Goal: Task Accomplishment & Management: Complete application form

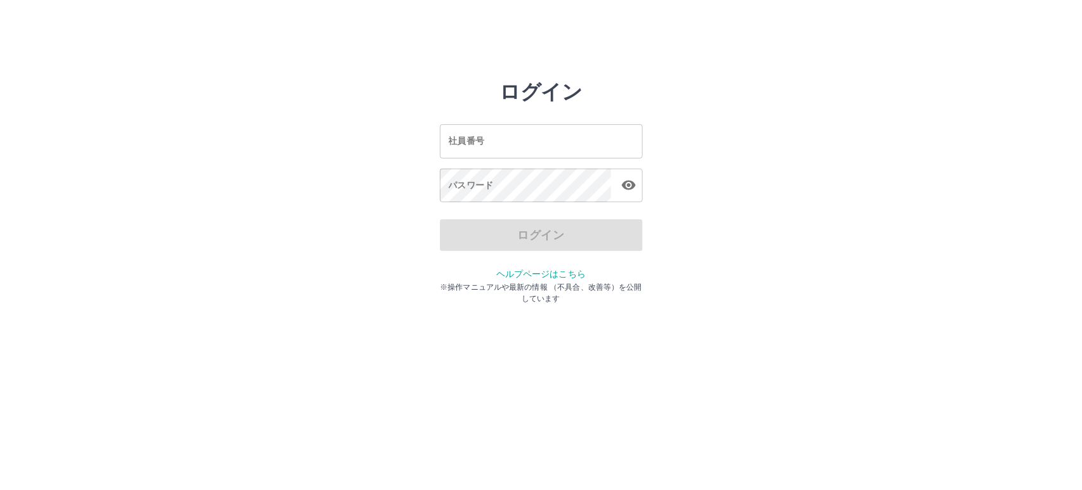
click at [519, 146] on input "社員番号" at bounding box center [541, 141] width 203 height 34
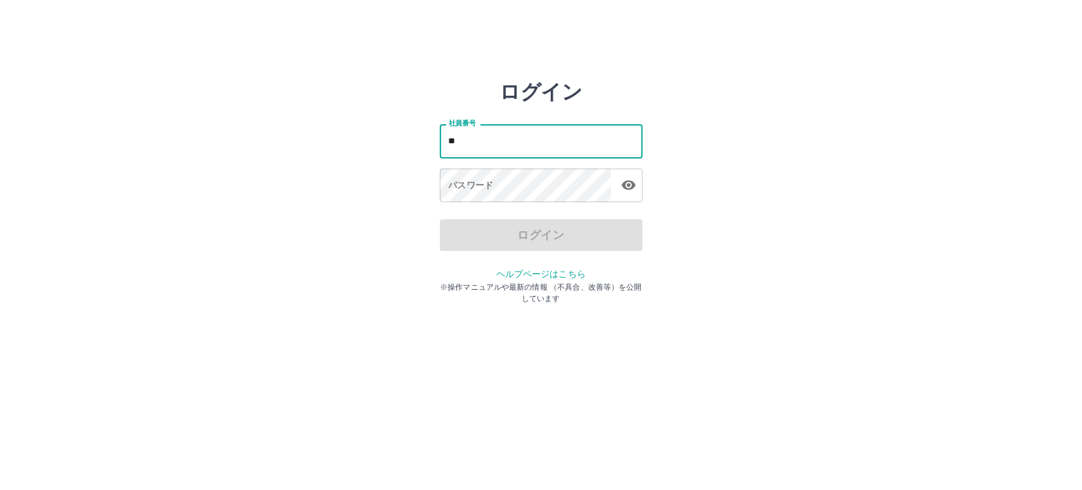
type input "*"
type input "*******"
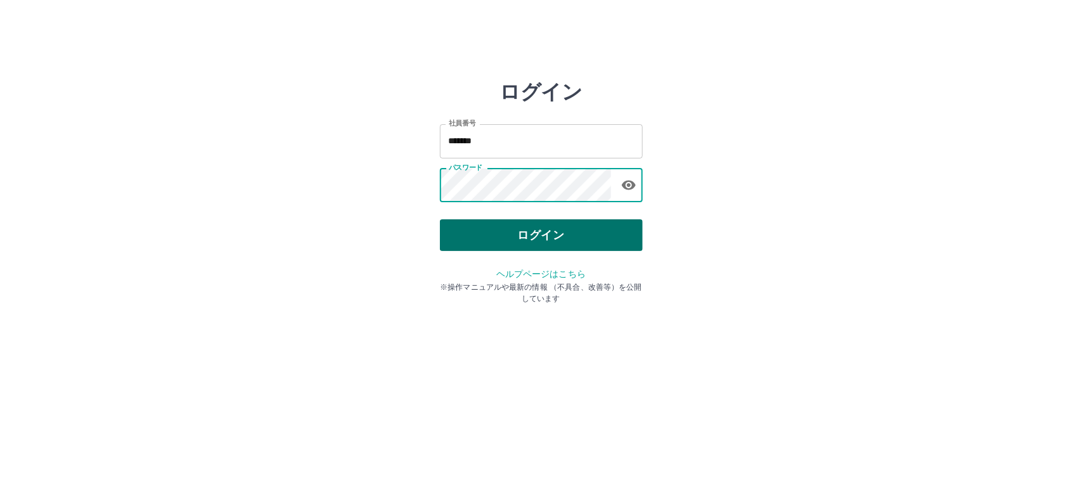
click at [606, 237] on button "ログイン" at bounding box center [541, 235] width 203 height 32
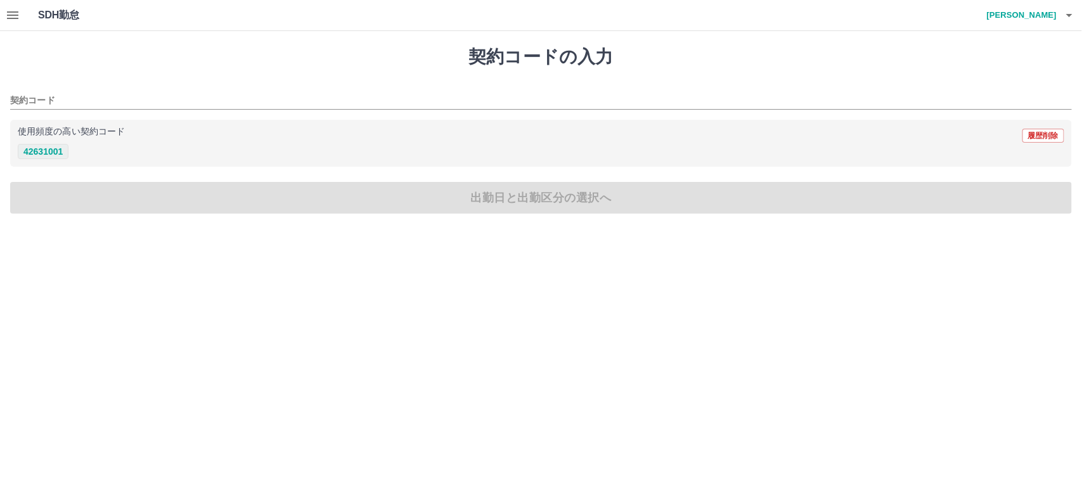
click at [55, 151] on button "42631001" at bounding box center [43, 151] width 51 height 15
type input "********"
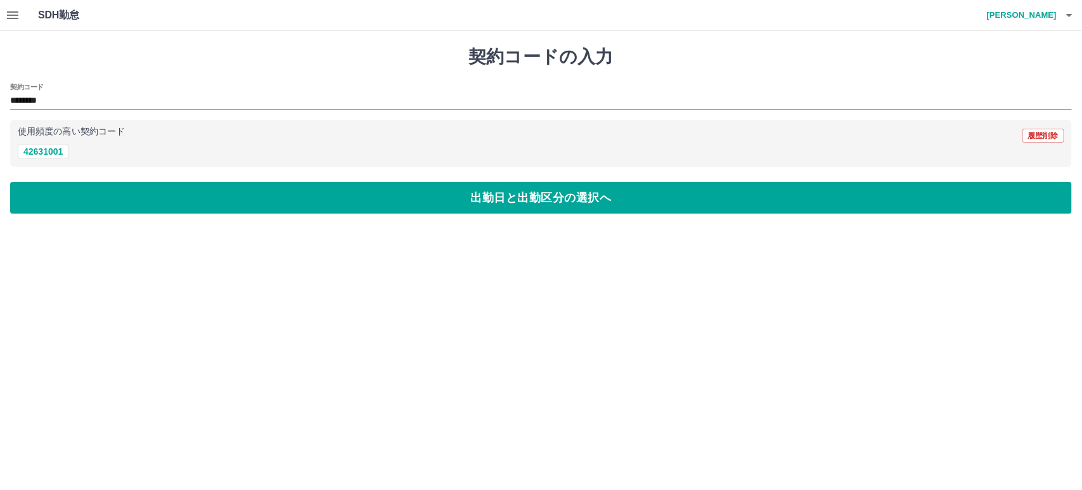
click at [23, 15] on button "button" at bounding box center [12, 15] width 25 height 30
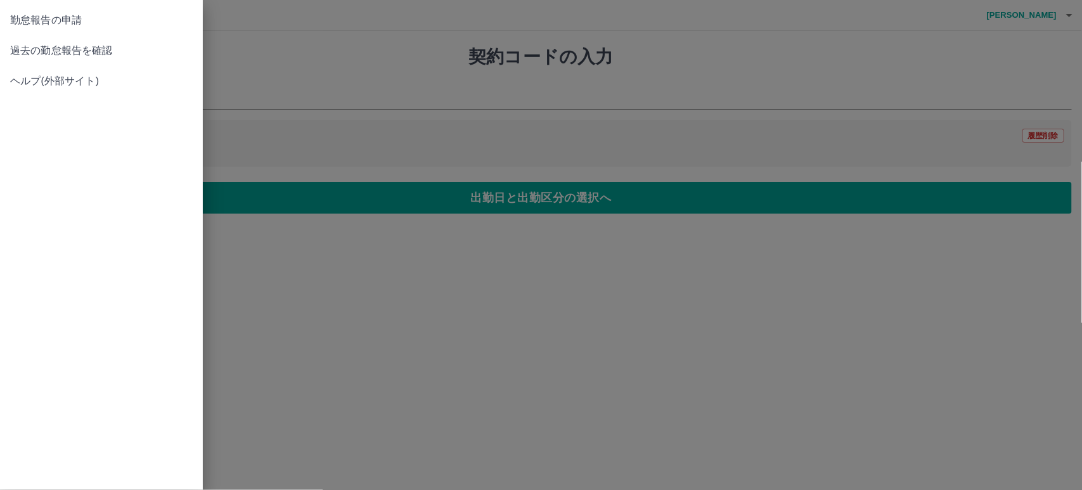
click at [115, 21] on span "勤怠報告の申請" at bounding box center [101, 20] width 183 height 15
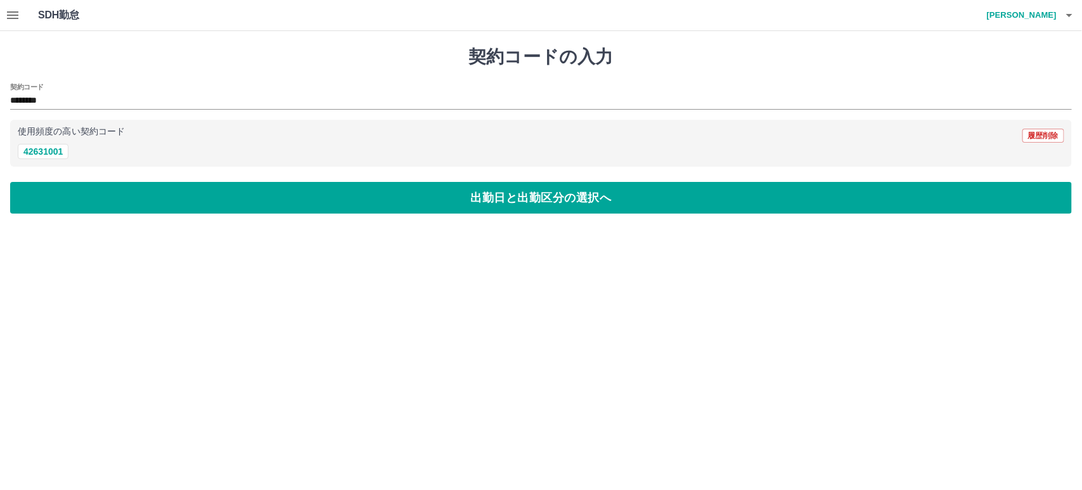
click at [0, 13] on button "button" at bounding box center [12, 15] width 25 height 30
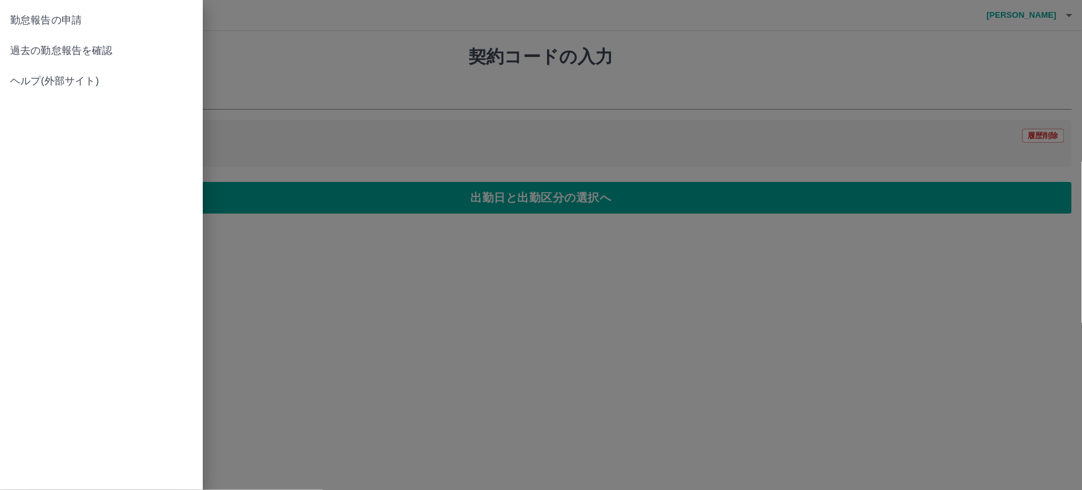
click at [101, 57] on span "過去の勤怠報告を確認" at bounding box center [101, 50] width 183 height 15
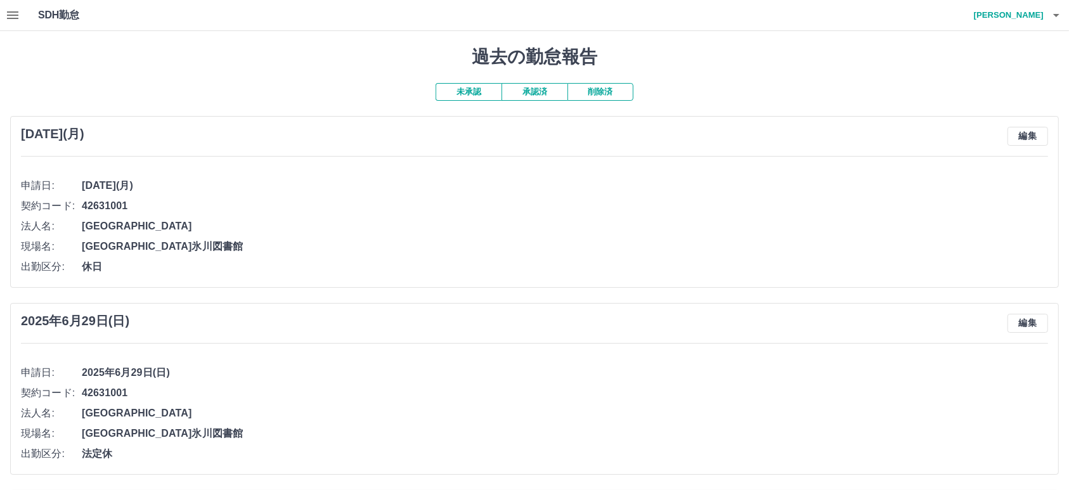
click at [533, 91] on button "承認済" at bounding box center [535, 92] width 66 height 18
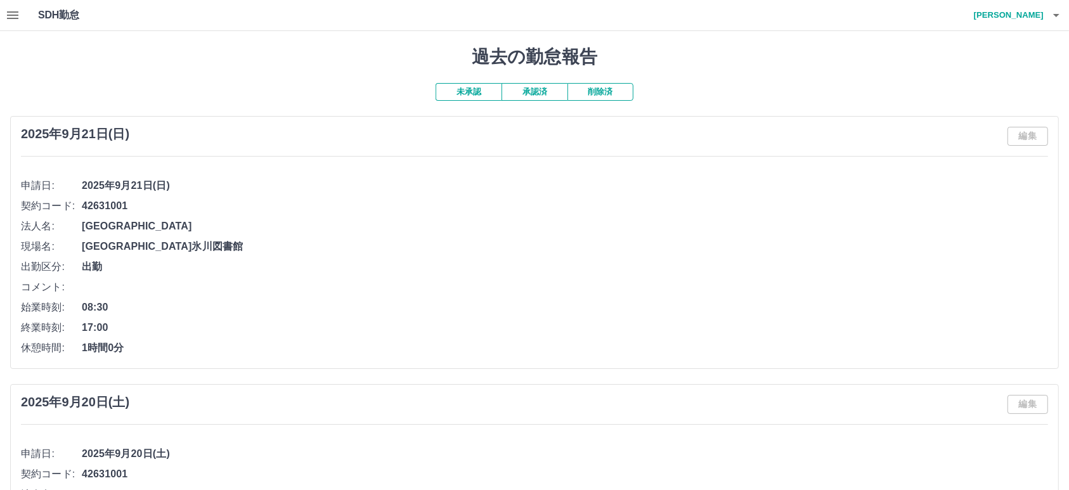
click at [465, 87] on button "未承認" at bounding box center [469, 92] width 66 height 18
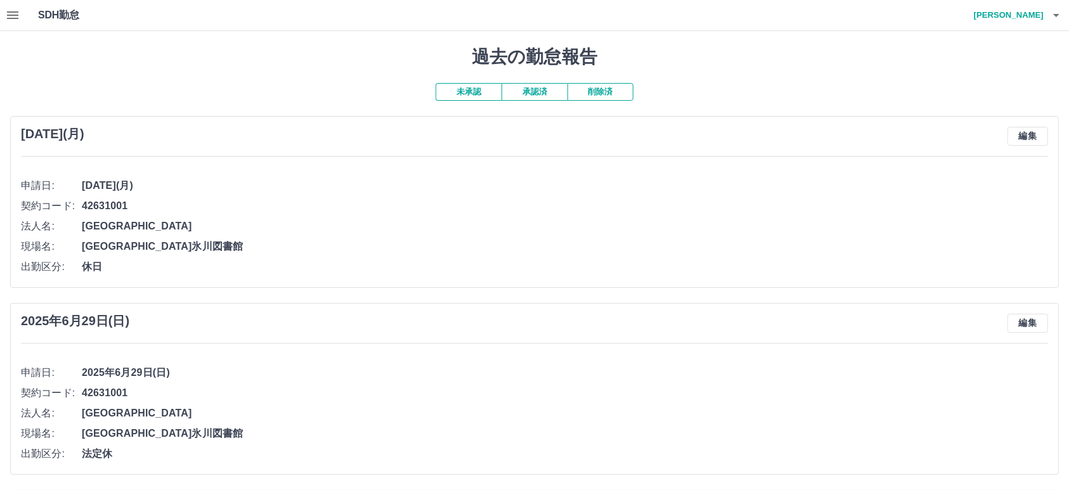
click at [544, 93] on button "承認済" at bounding box center [535, 92] width 66 height 18
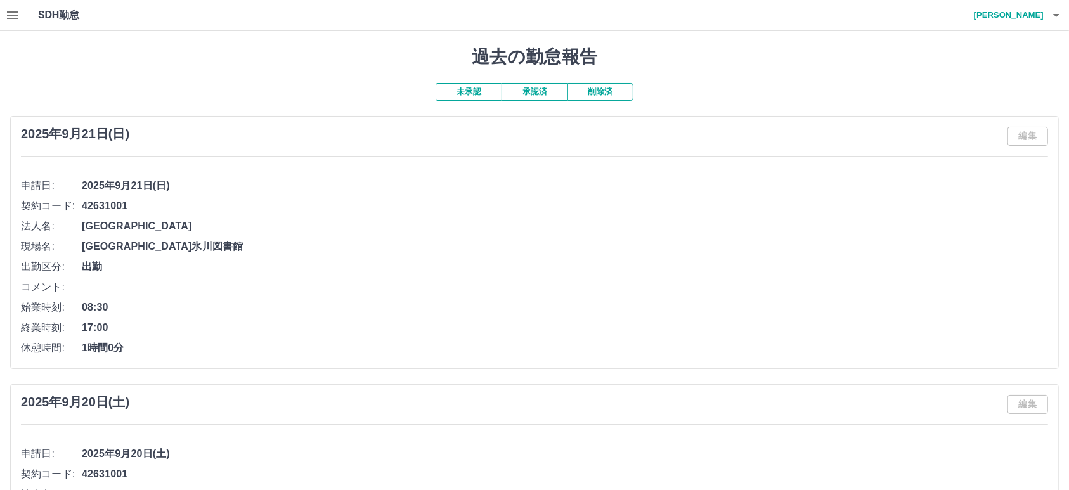
click at [5, 20] on icon "button" at bounding box center [12, 15] width 15 height 15
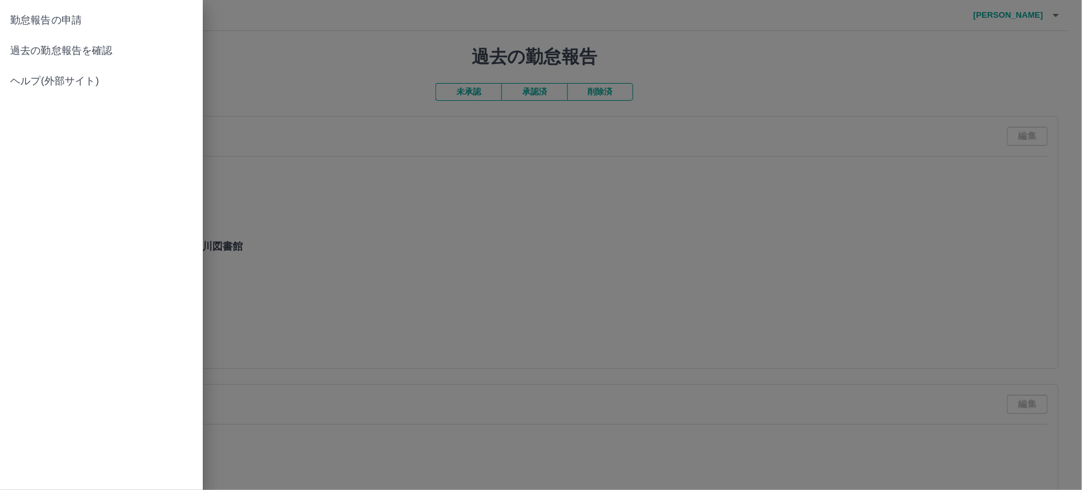
click at [292, 46] on div at bounding box center [541, 245] width 1082 height 490
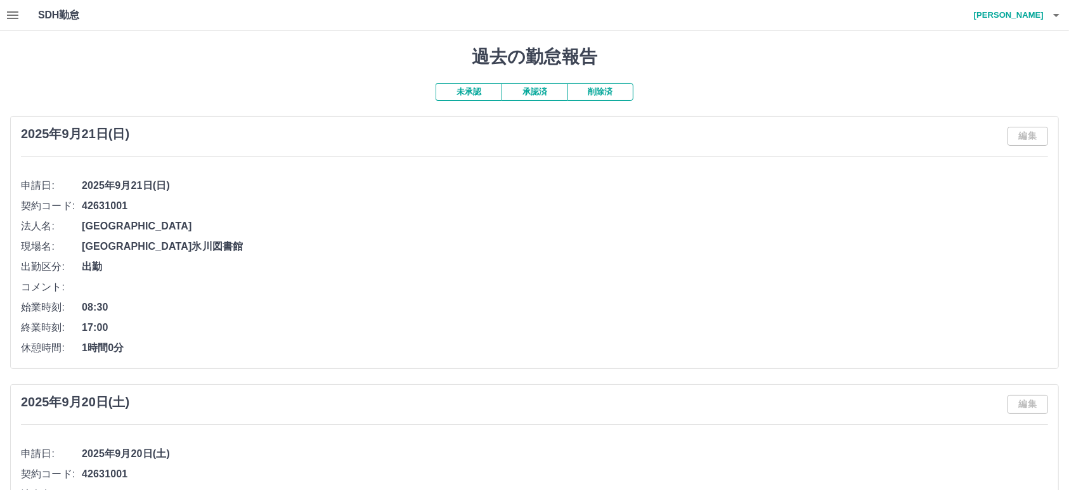
click at [13, 18] on icon "button" at bounding box center [12, 15] width 11 height 8
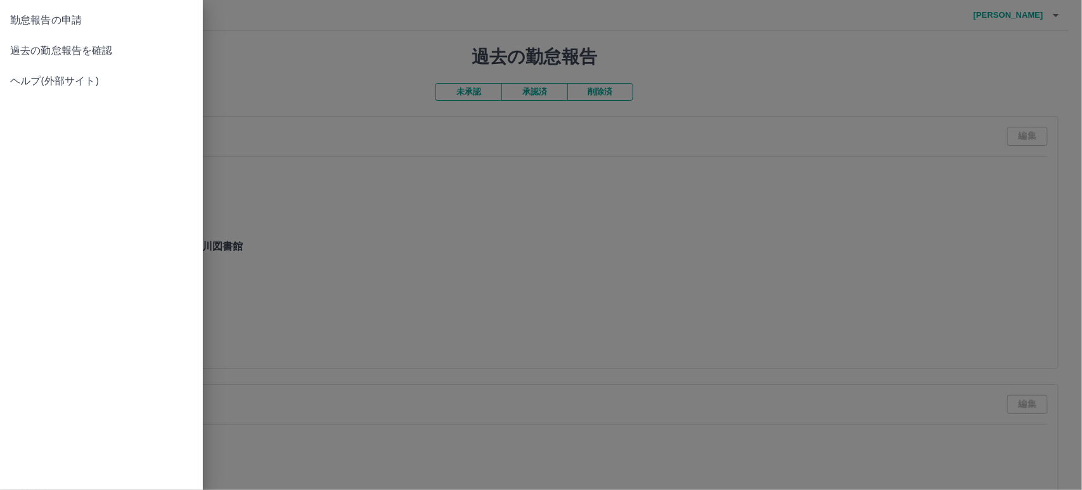
click at [120, 25] on span "勤怠報告の申請" at bounding box center [101, 20] width 183 height 15
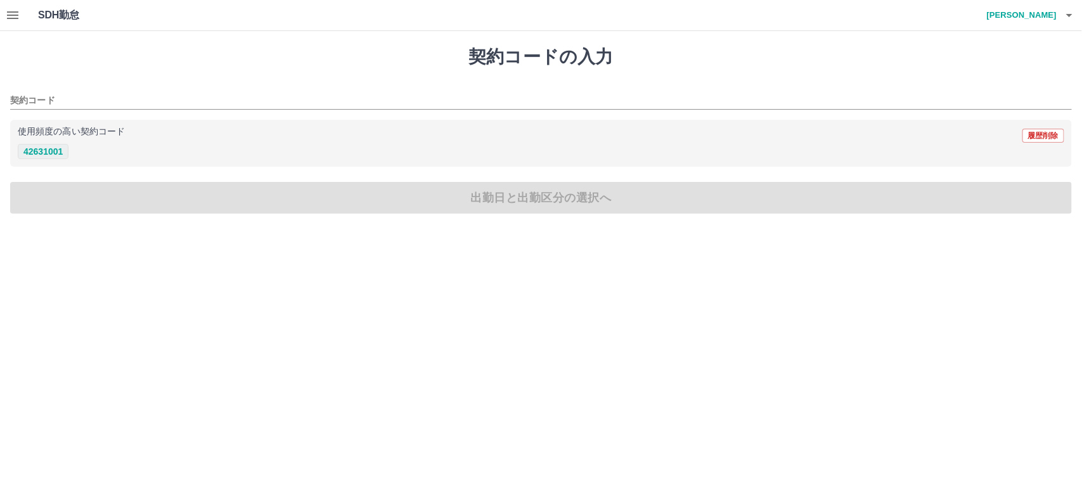
click at [49, 149] on button "42631001" at bounding box center [43, 151] width 51 height 15
type input "********"
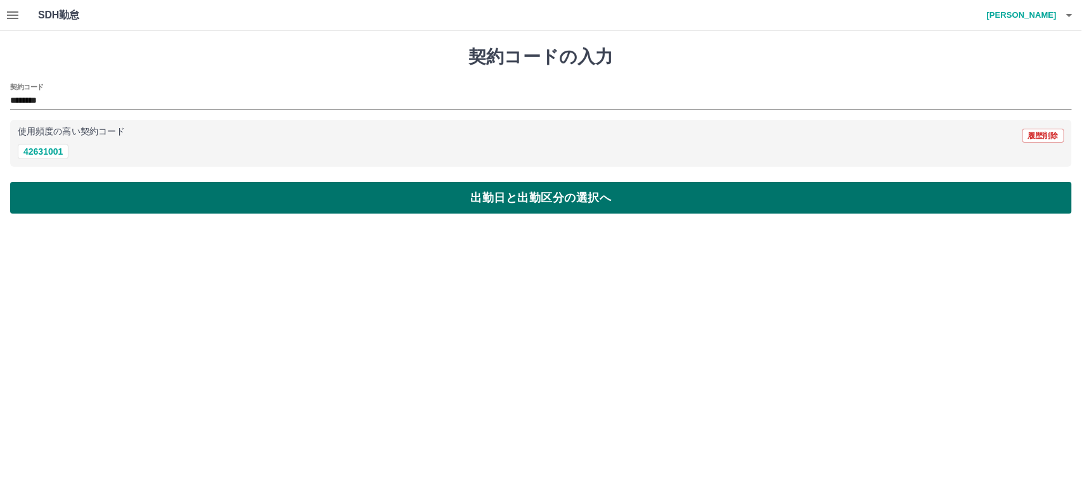
click at [76, 191] on button "出勤日と出勤区分の選択へ" at bounding box center [541, 198] width 1062 height 32
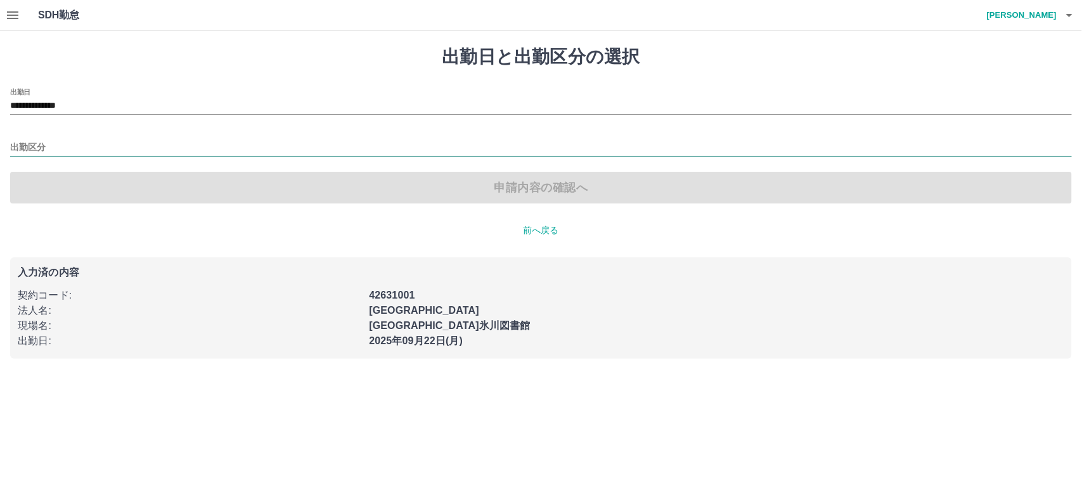
click at [97, 145] on input "出勤区分" at bounding box center [541, 148] width 1062 height 16
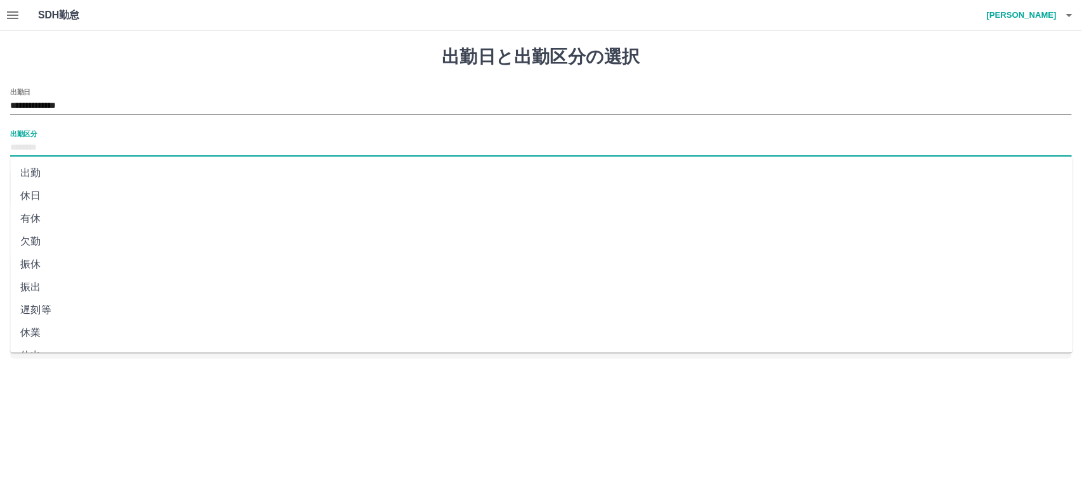
click at [74, 174] on li "出勤" at bounding box center [541, 173] width 1063 height 23
type input "**"
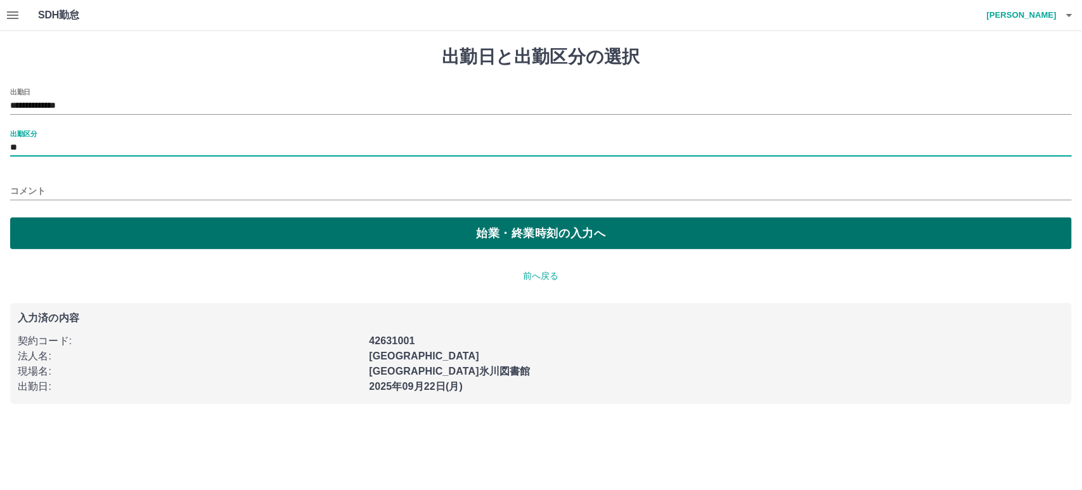
click at [79, 220] on button "始業・終業時刻の入力へ" at bounding box center [541, 234] width 1062 height 32
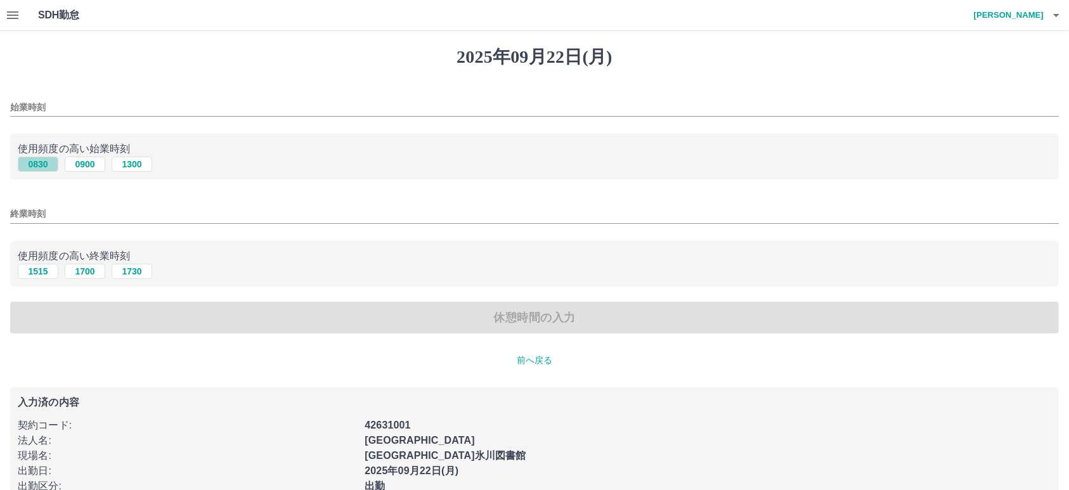
click at [40, 167] on button "0830" at bounding box center [38, 164] width 41 height 15
type input "****"
click at [93, 270] on button "1700" at bounding box center [85, 271] width 41 height 15
type input "****"
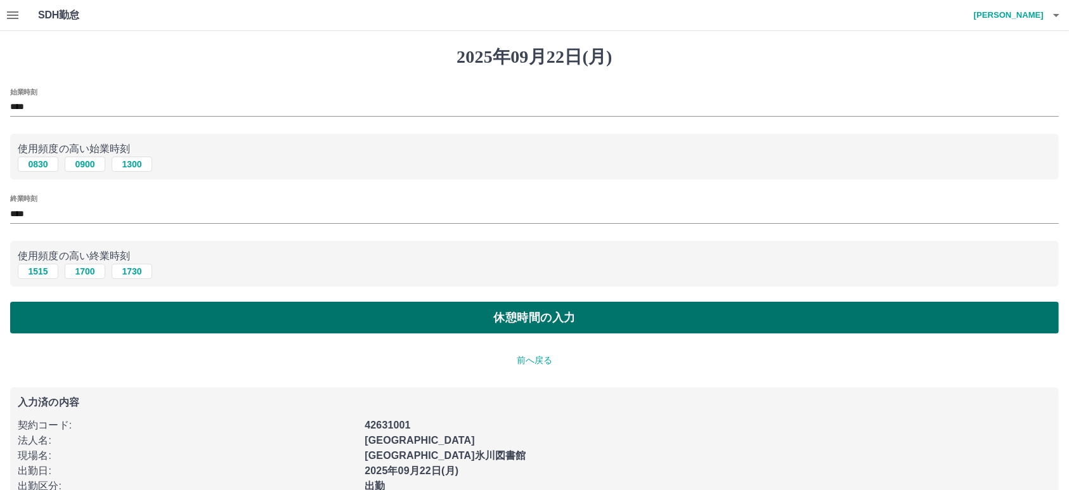
click at [377, 309] on button "休憩時間の入力" at bounding box center [534, 318] width 1049 height 32
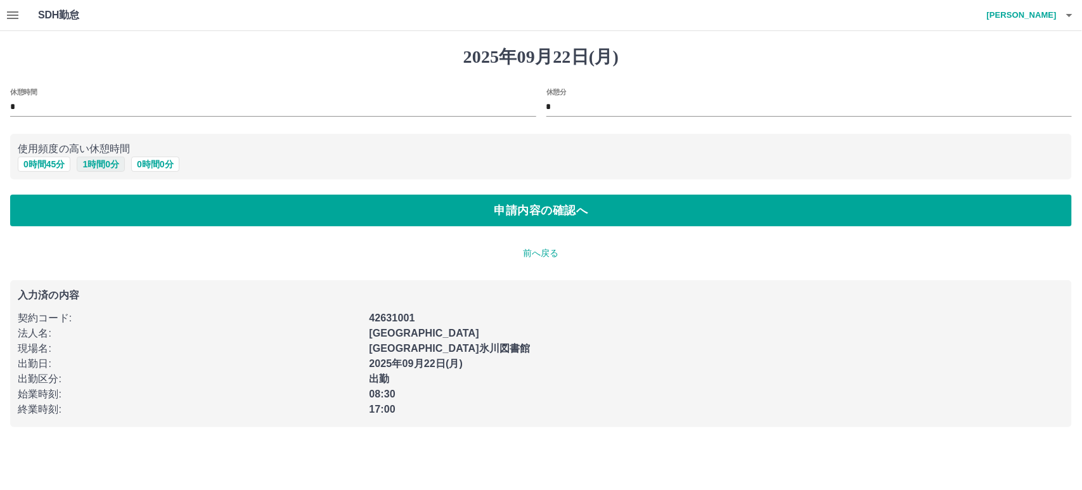
click at [101, 162] on button "1 時間 0 分" at bounding box center [101, 164] width 48 height 15
type input "*"
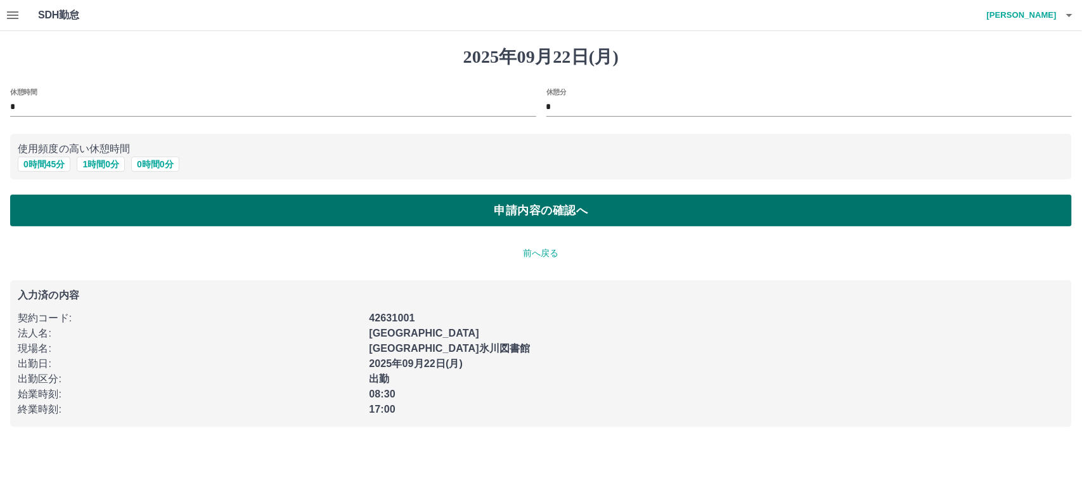
click at [200, 217] on button "申請内容の確認へ" at bounding box center [541, 211] width 1062 height 32
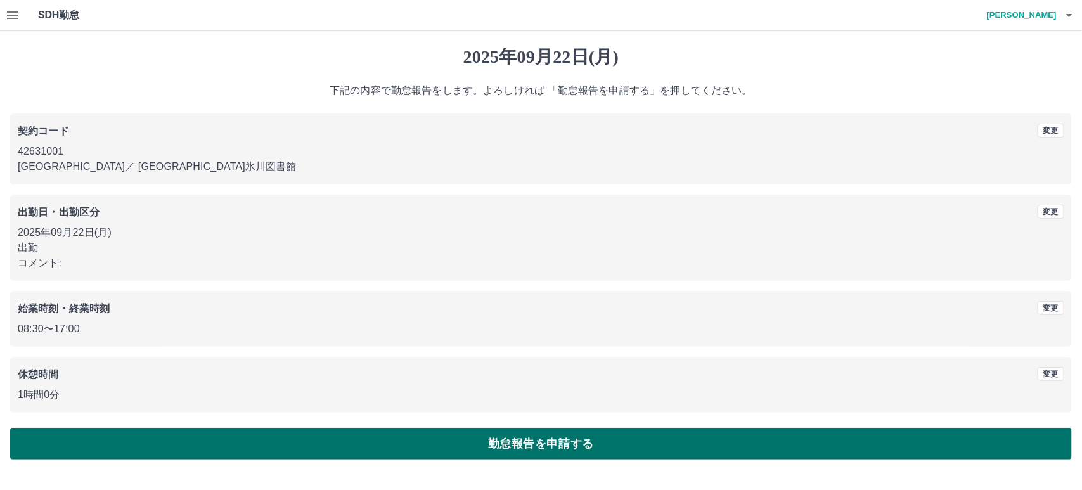
click at [204, 432] on button "勤怠報告を申請する" at bounding box center [541, 444] width 1062 height 32
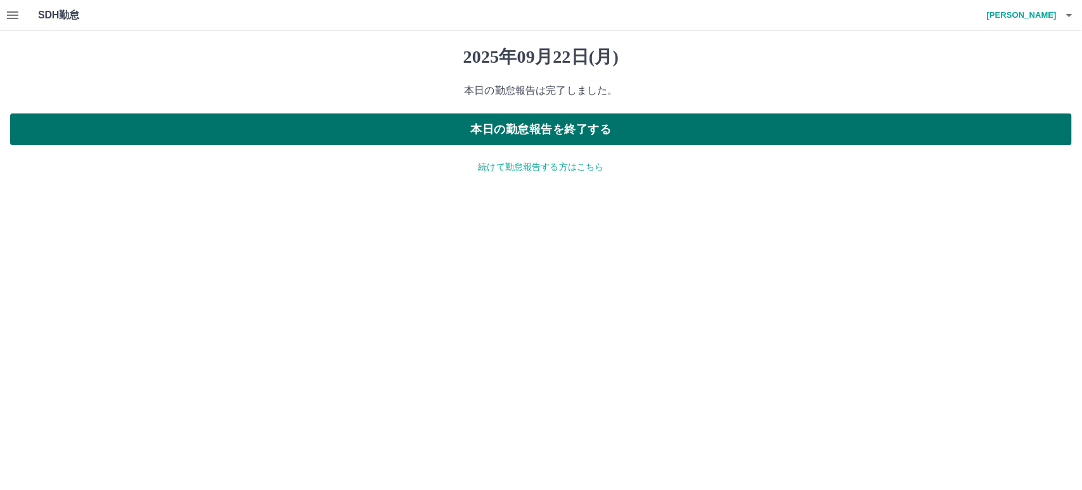
click at [521, 130] on button "本日の勤怠報告を終了する" at bounding box center [541, 130] width 1062 height 32
